Goal: Information Seeking & Learning: Learn about a topic

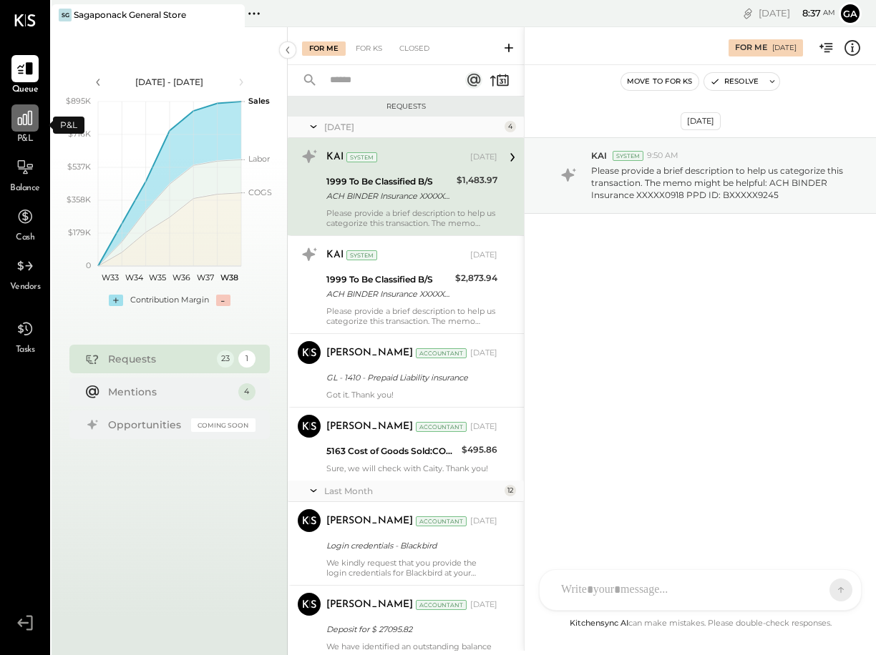
click at [30, 123] on icon at bounding box center [25, 118] width 19 height 19
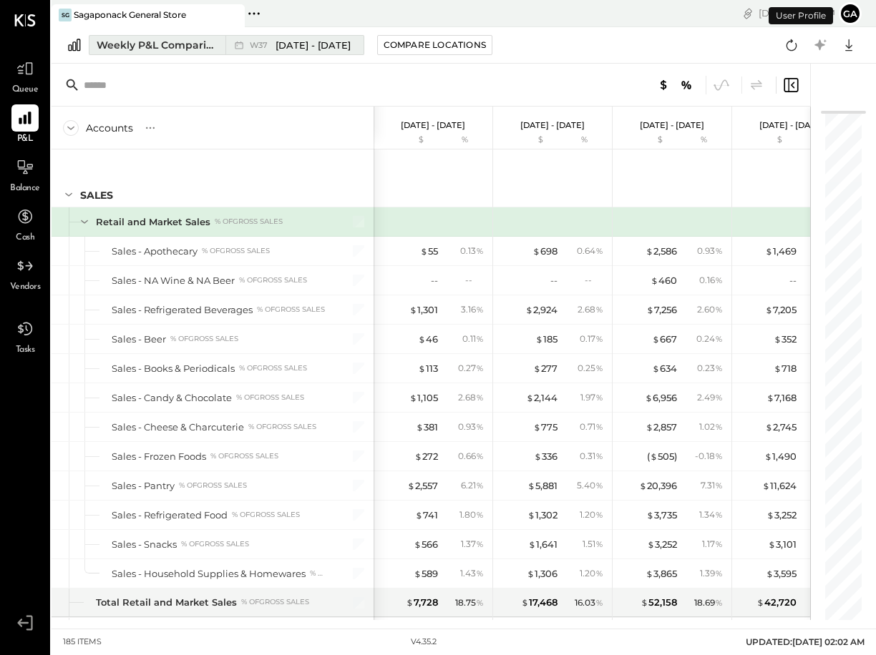
click at [142, 52] on div "Weekly P&L Comparison" at bounding box center [157, 45] width 120 height 14
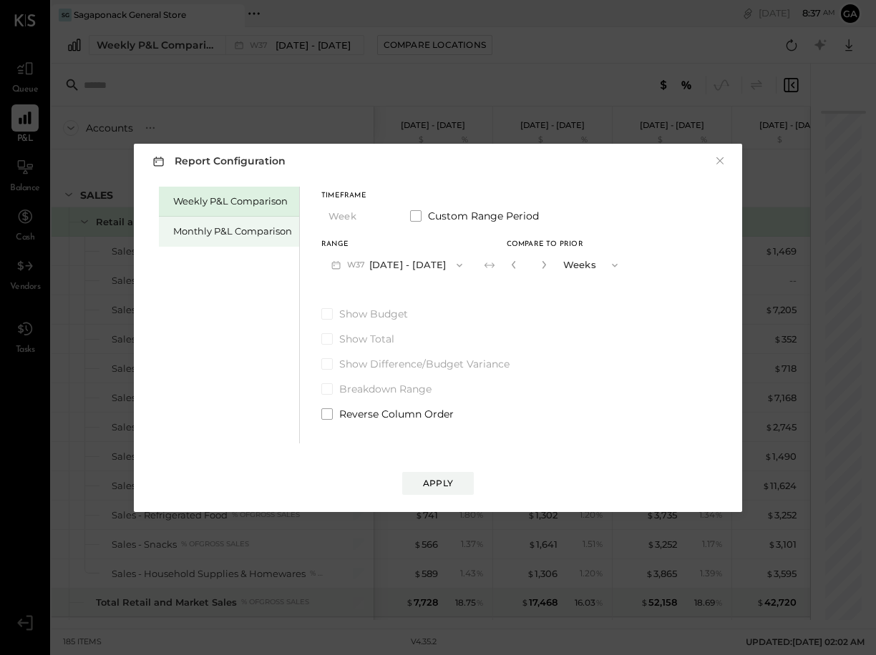
click at [216, 235] on div "Monthly P&L Comparison" at bounding box center [232, 232] width 119 height 14
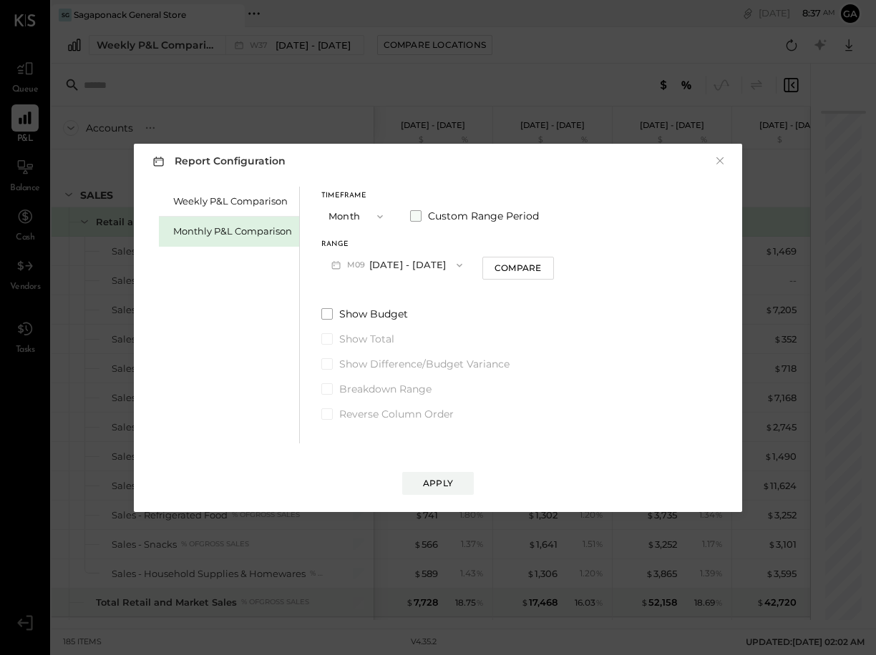
click at [418, 215] on span at bounding box center [415, 215] width 11 height 11
click at [371, 267] on button "[DATE]" at bounding box center [363, 265] width 85 height 26
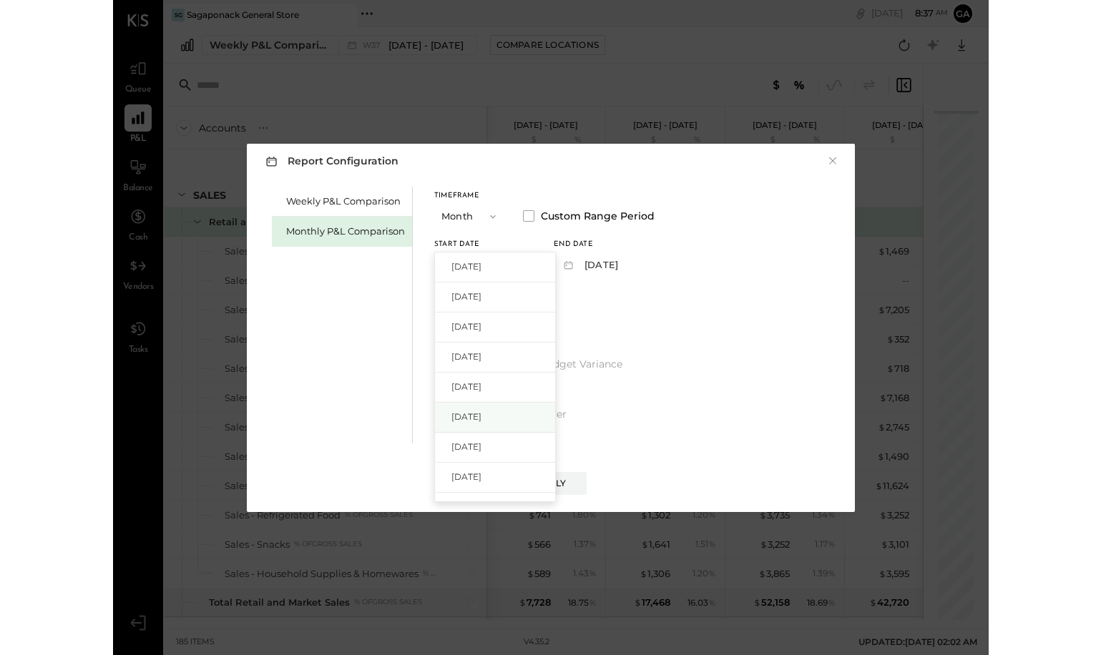
scroll to position [21, 0]
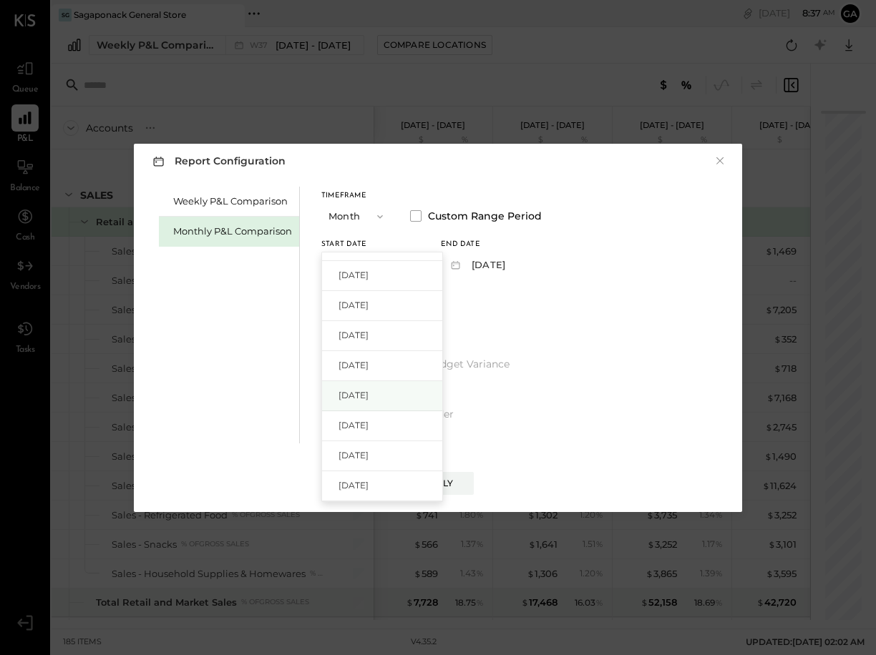
click at [389, 411] on div "[DATE]" at bounding box center [382, 426] width 120 height 30
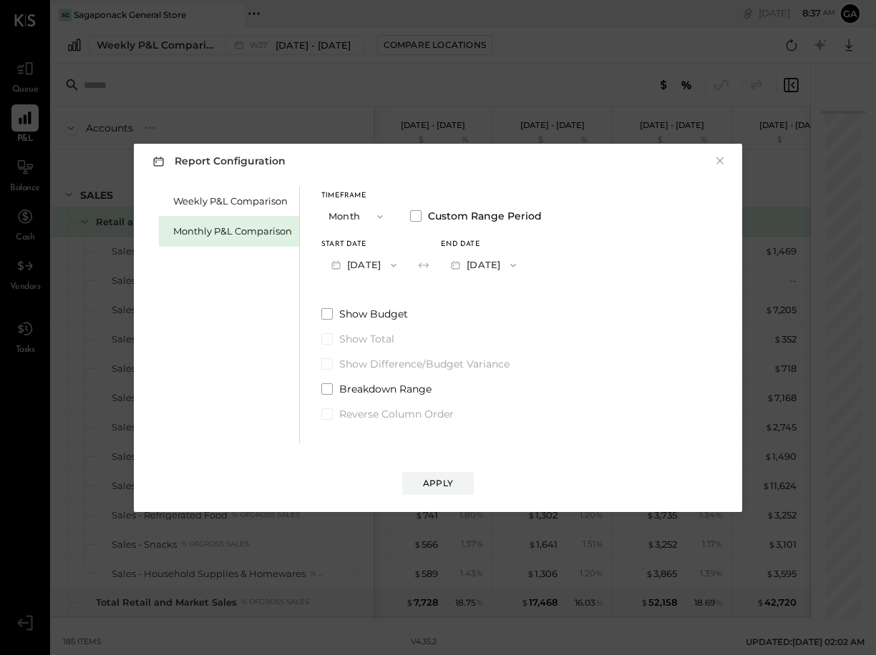
click at [382, 263] on button "[DATE]" at bounding box center [363, 265] width 85 height 26
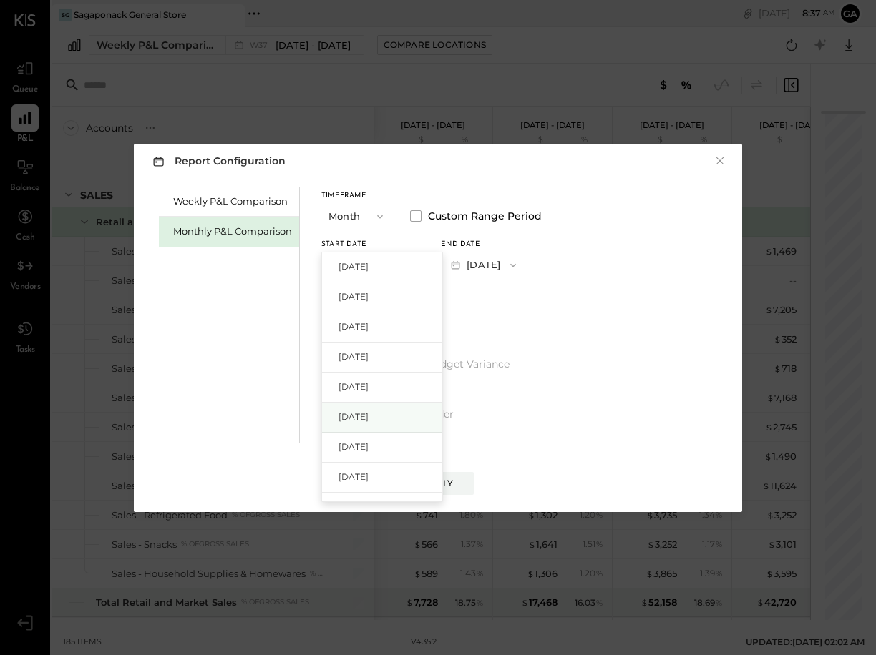
click at [369, 411] on span "[DATE]" at bounding box center [353, 417] width 30 height 12
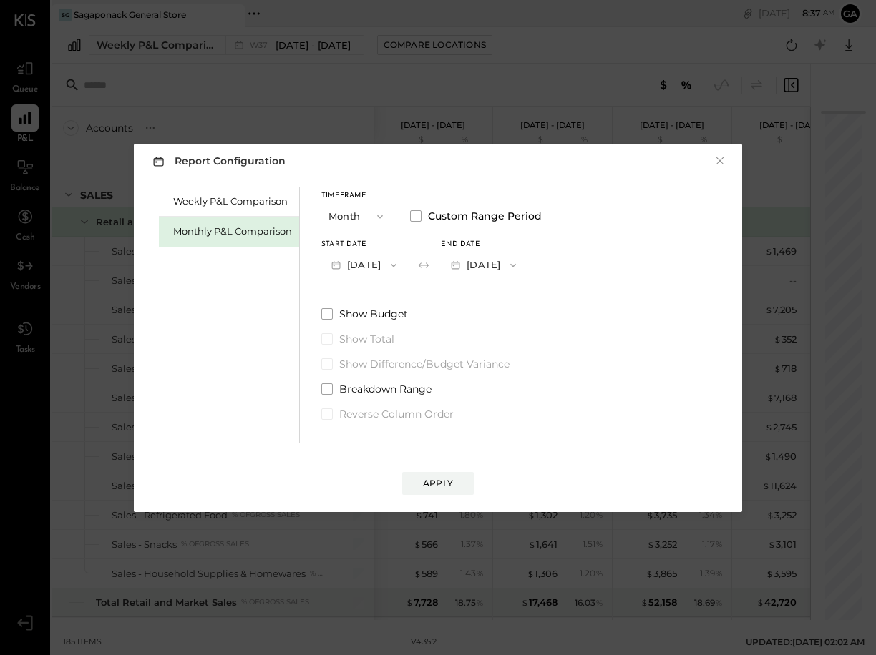
click at [494, 268] on button "[DATE]" at bounding box center [483, 265] width 85 height 26
click at [502, 258] on div "[DATE]" at bounding box center [502, 268] width 120 height 30
click at [502, 258] on button "[DATE]" at bounding box center [483, 265] width 85 height 26
click at [488, 298] on span "[DATE]" at bounding box center [473, 297] width 30 height 12
click at [441, 486] on div "Apply" at bounding box center [438, 483] width 30 height 12
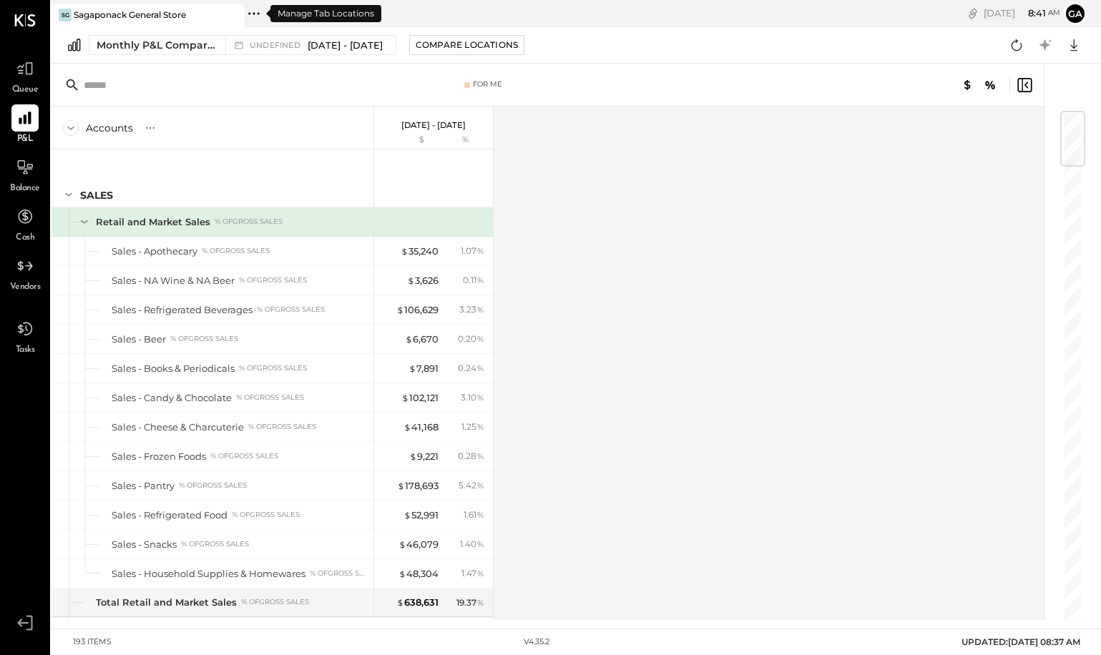
click at [255, 11] on icon at bounding box center [254, 13] width 19 height 19
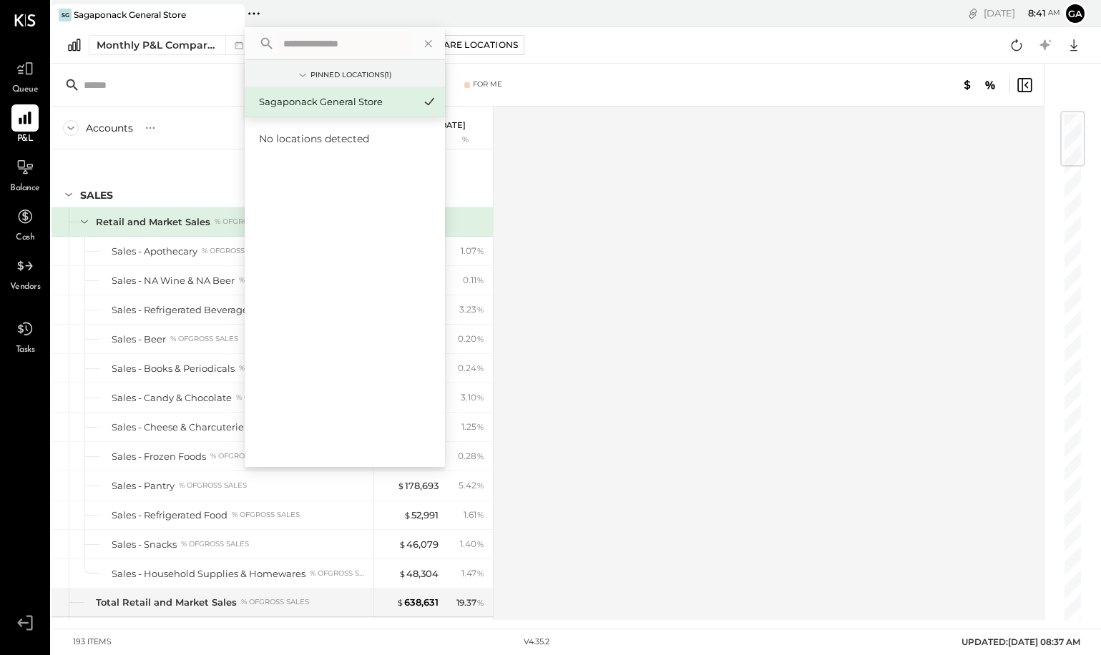
click at [665, 167] on div "Accounts S % GL [DATE] - [DATE] $ % SALES Retail and Market Sales % of GROSS SA…" at bounding box center [549, 364] width 995 height 514
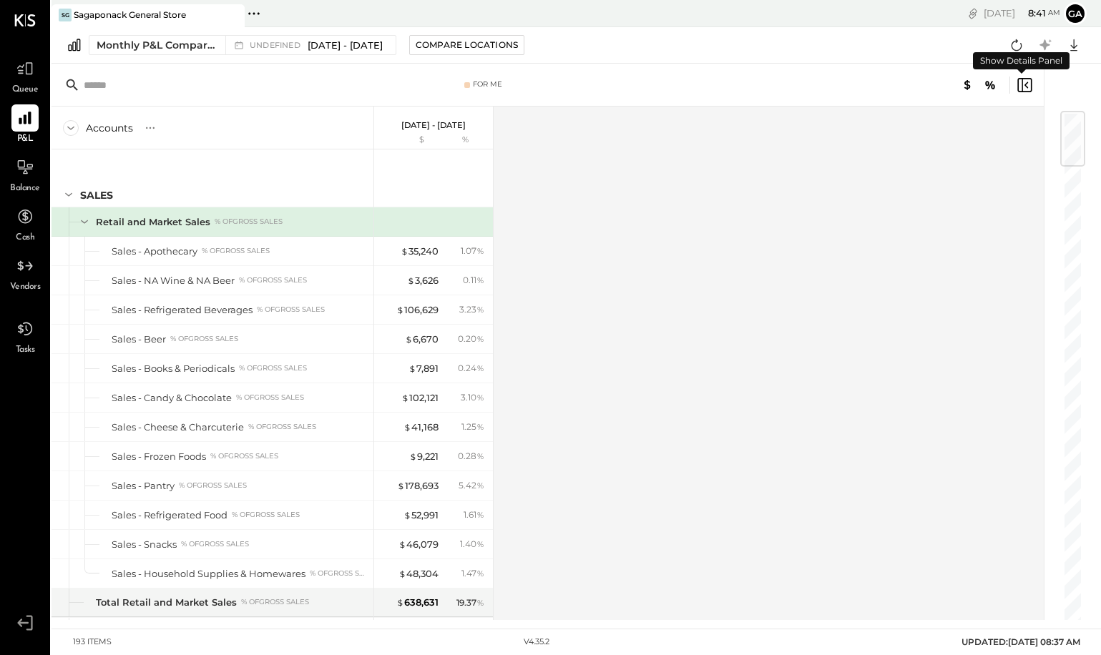
click at [875, 84] on icon at bounding box center [1027, 85] width 4 height 6
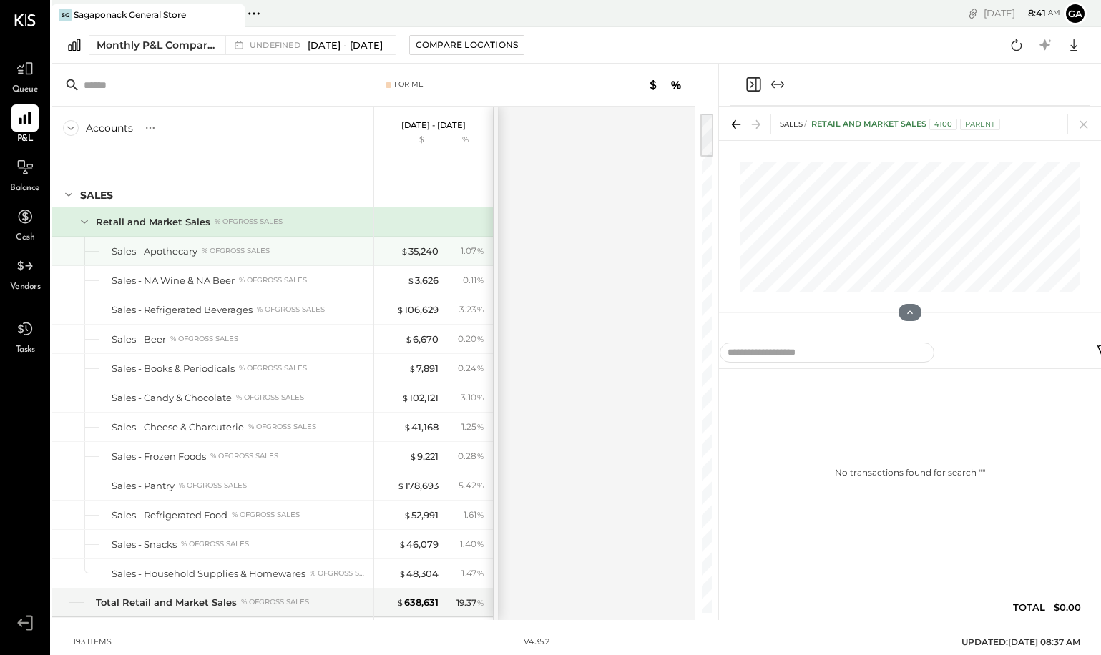
click at [288, 255] on div "Sales - Apothecary % of GROSS SALES" at bounding box center [240, 252] width 256 height 14
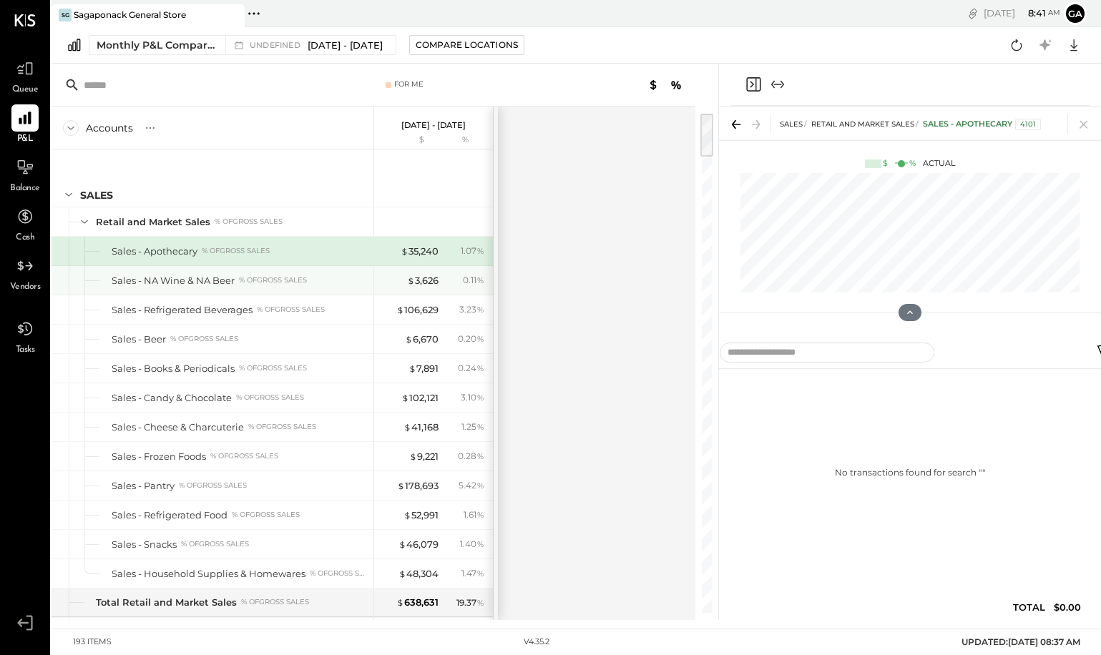
click at [283, 273] on div "Sales - NA Wine & NA Beer % of GROSS SALES" at bounding box center [213, 280] width 322 height 29
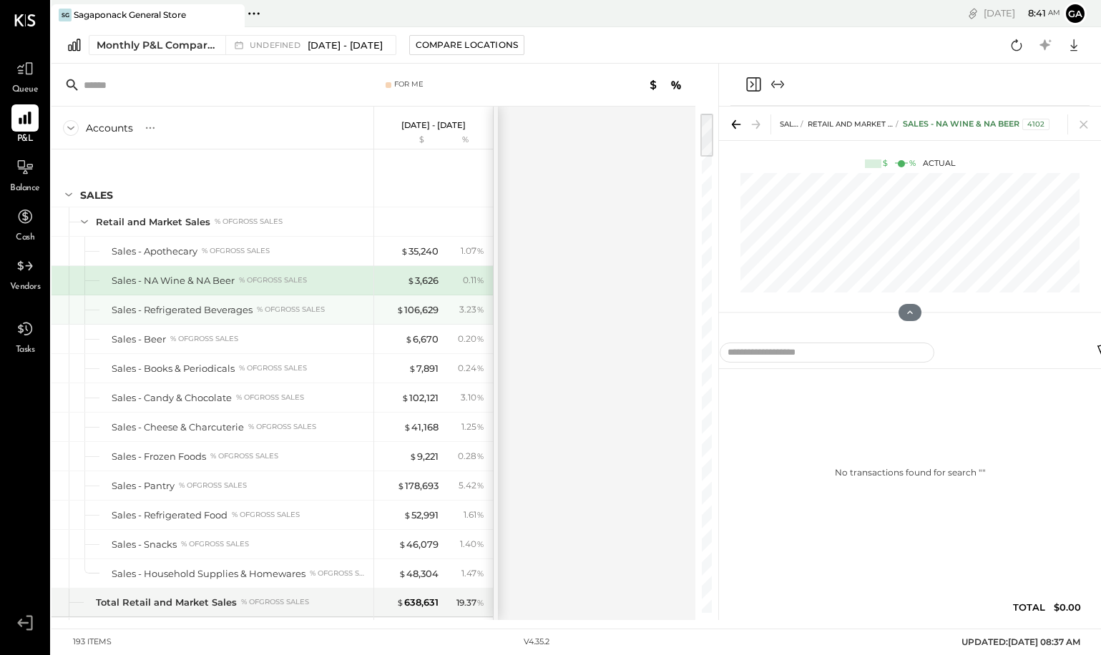
click at [279, 296] on div "Sales - Refrigerated Beverages % of GROSS SALES" at bounding box center [213, 310] width 322 height 29
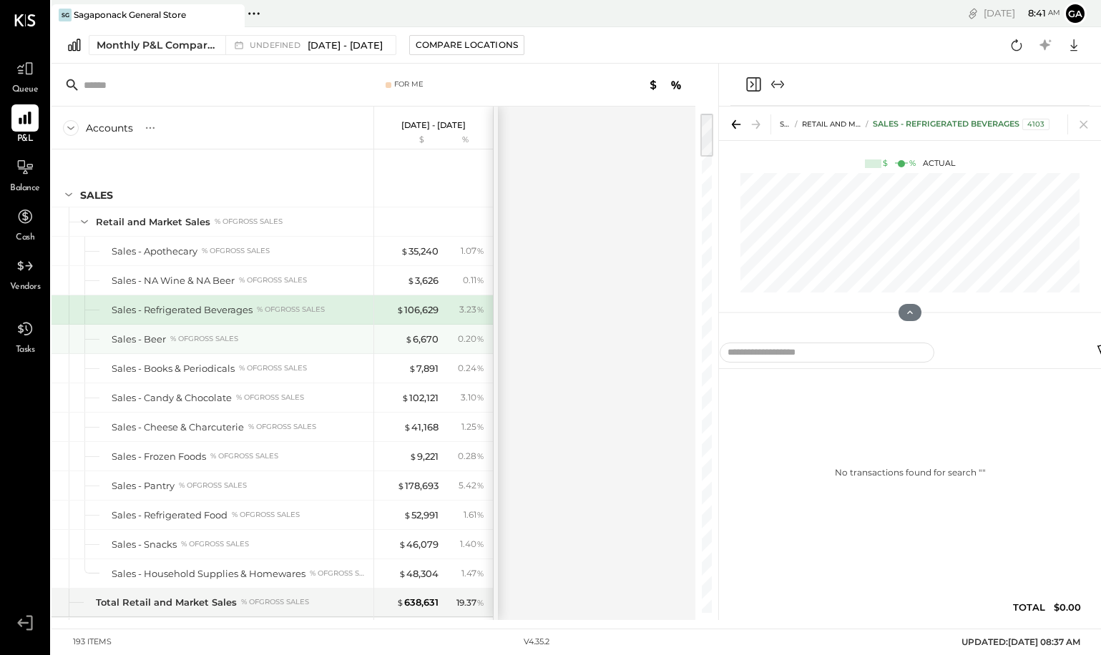
click at [270, 338] on div "Sales - Beer % of GROSS SALES" at bounding box center [240, 340] width 256 height 14
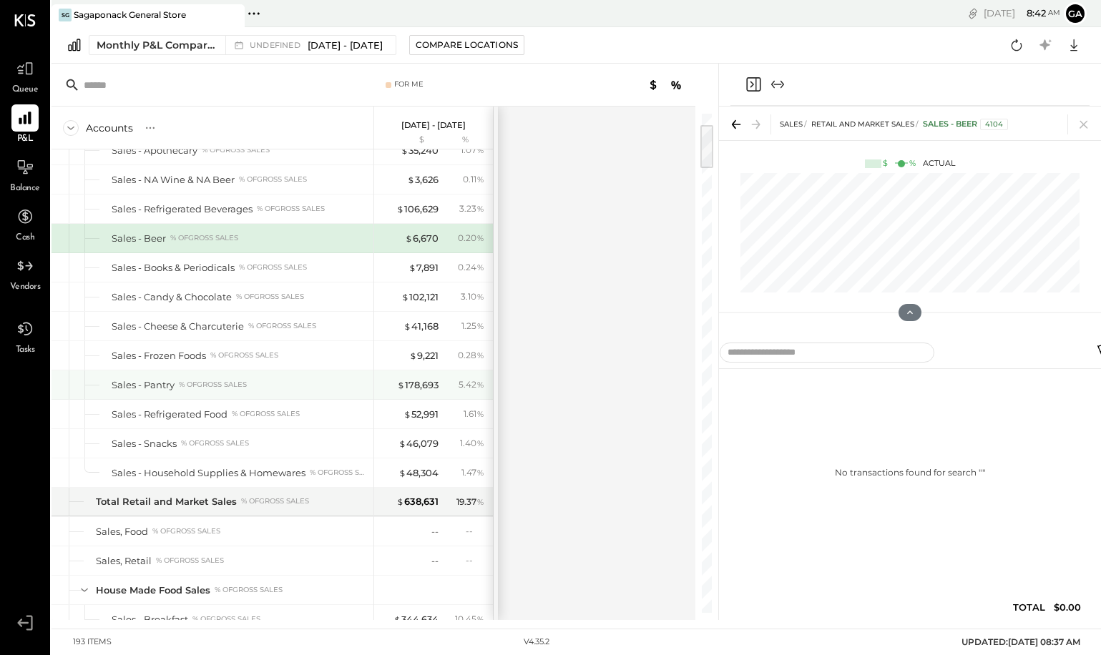
scroll to position [173, 0]
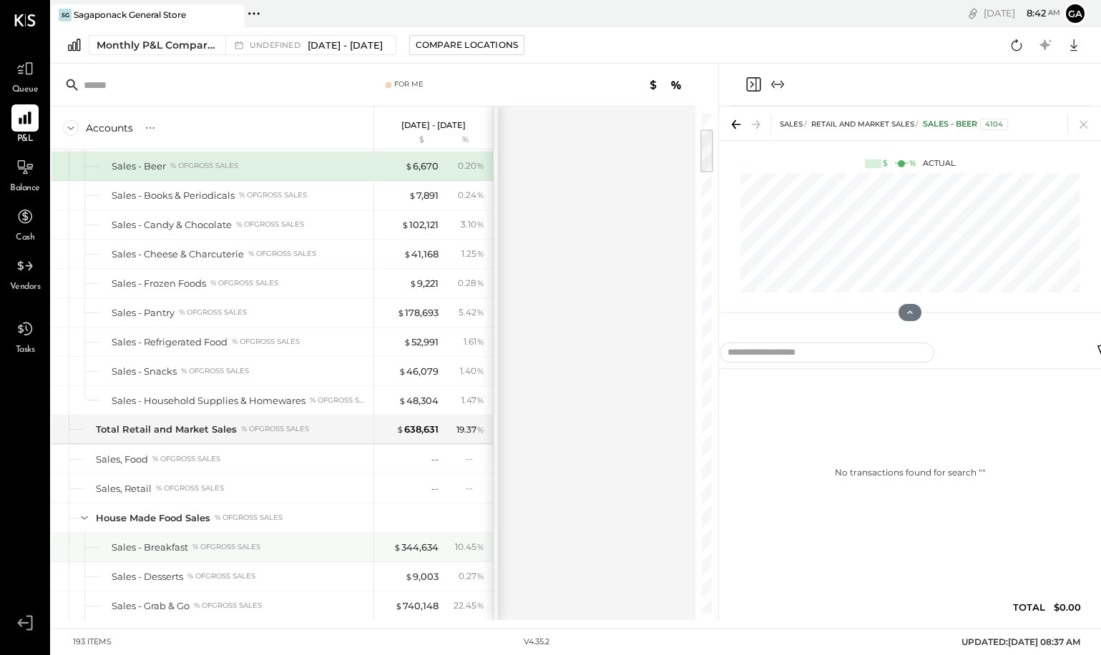
click at [220, 550] on div "% of GROSS SALES" at bounding box center [226, 547] width 68 height 10
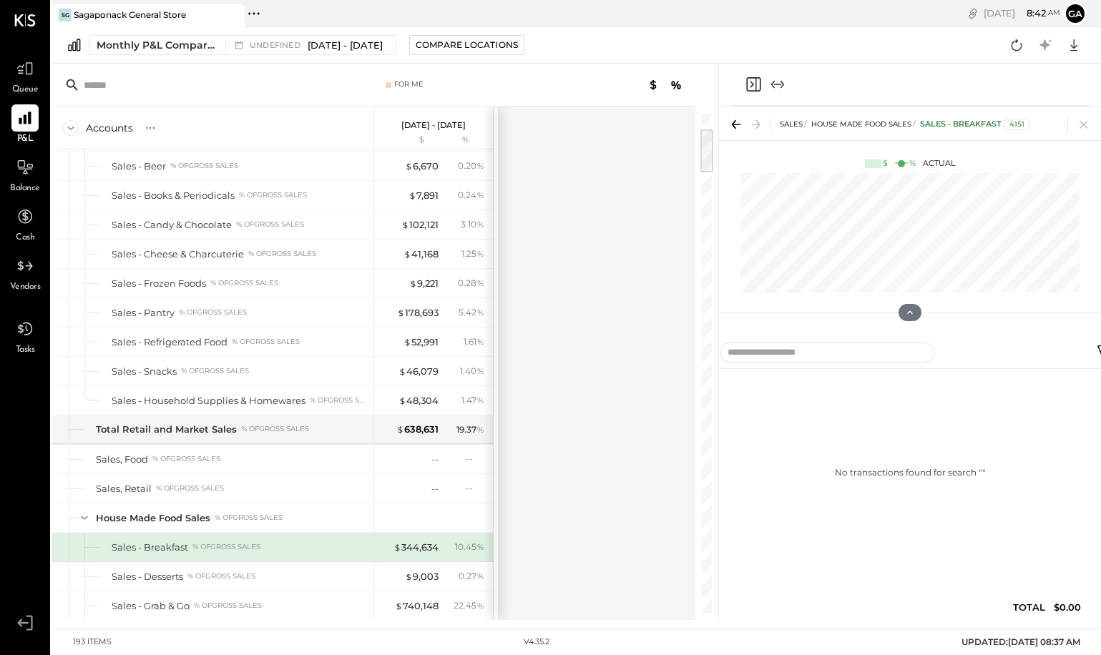
click at [778, 84] on icon "Expand panel (e)" at bounding box center [778, 84] width 8 height 1
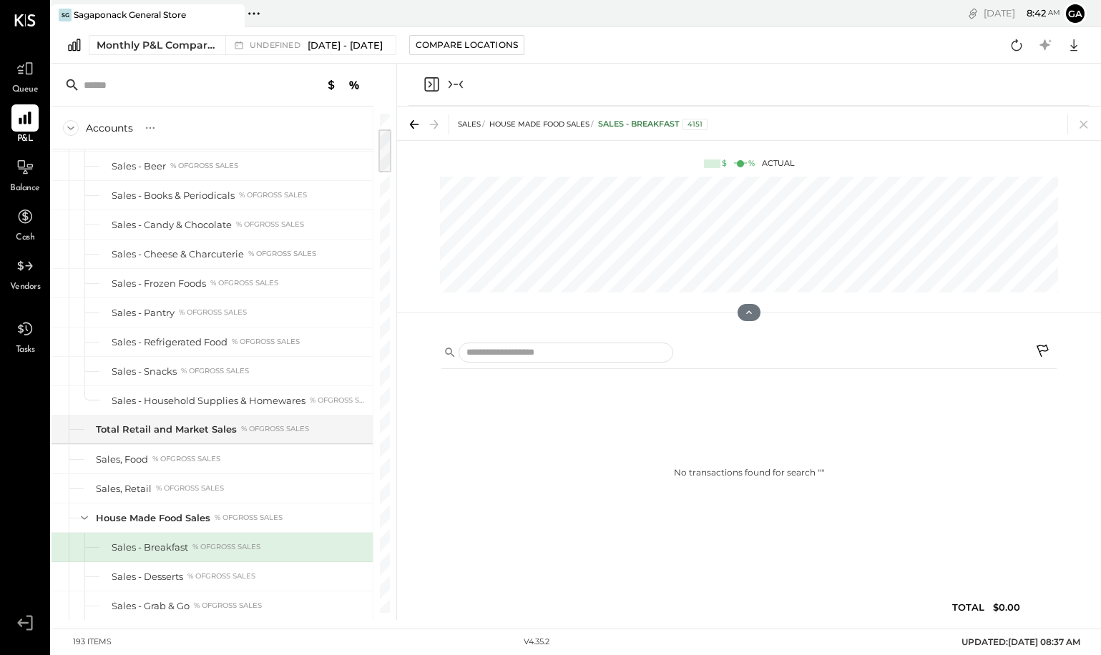
click at [429, 87] on icon "Close panel" at bounding box center [431, 84] width 17 height 17
